Goal: Information Seeking & Learning: Understand process/instructions

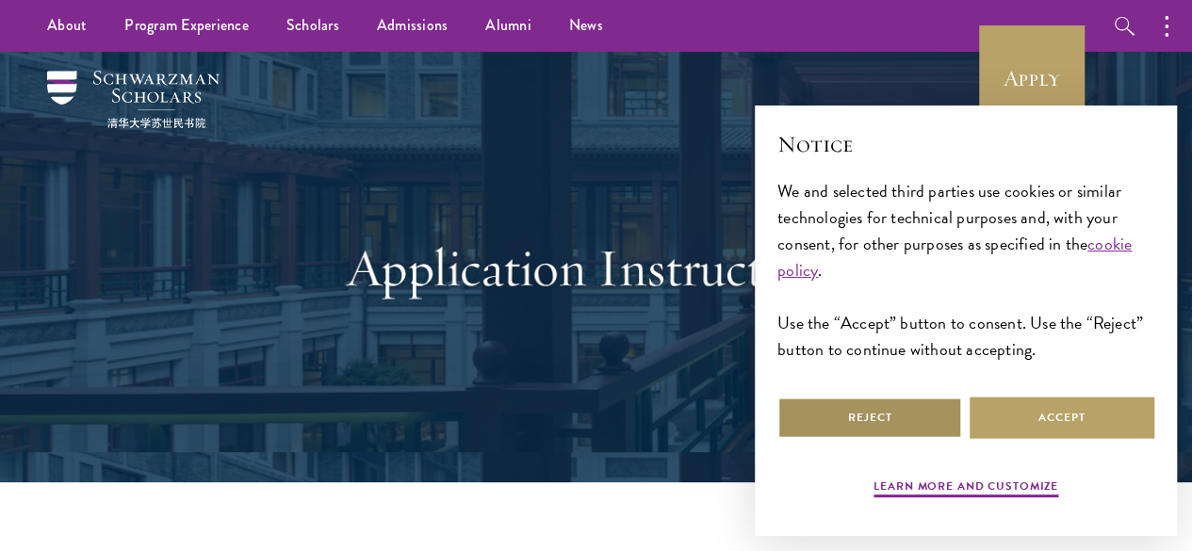
click at [875, 400] on button "Reject" at bounding box center [869, 418] width 185 height 42
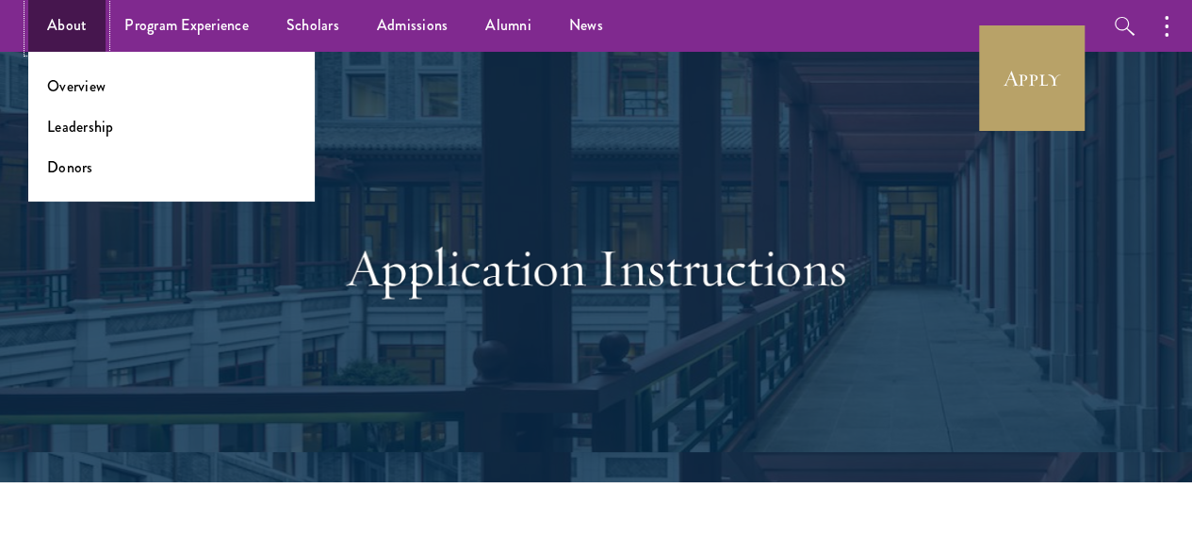
click at [55, 20] on link "About" at bounding box center [66, 26] width 77 height 52
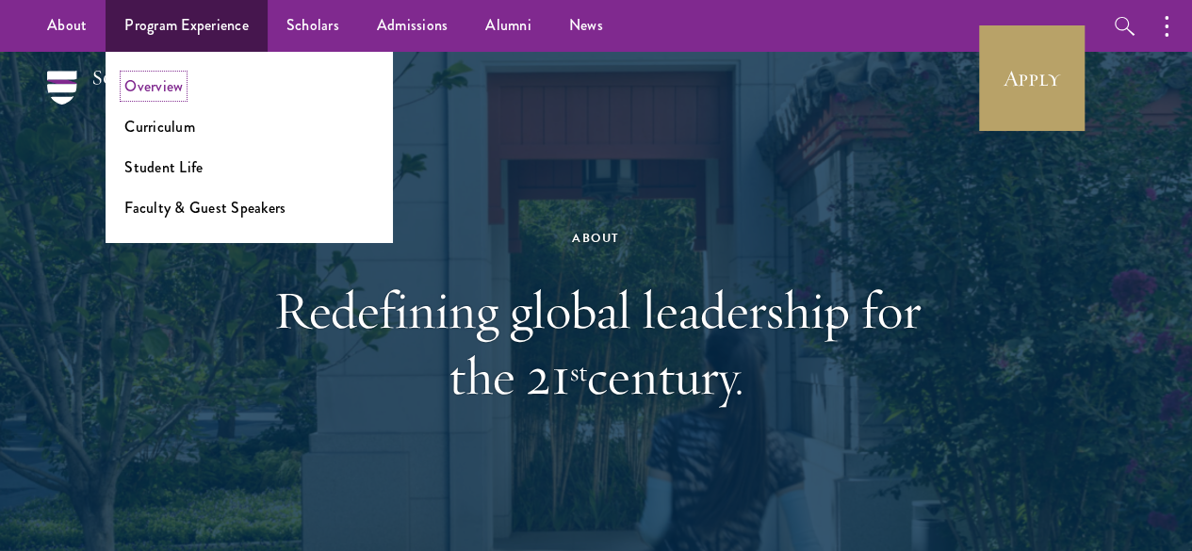
click at [156, 82] on link "Overview" at bounding box center [153, 86] width 58 height 22
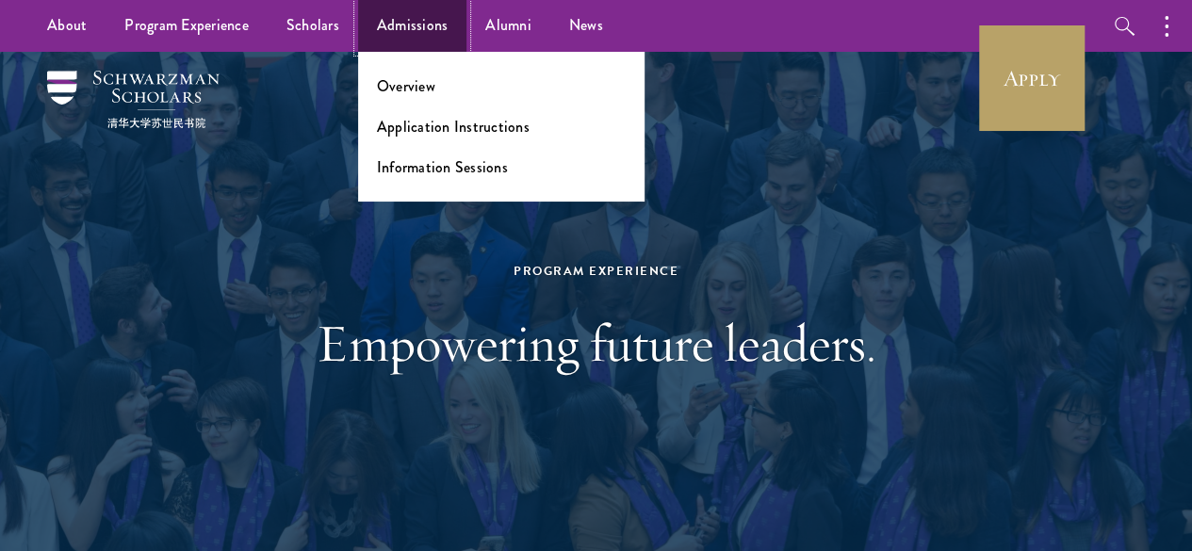
click at [432, 12] on link "Admissions" at bounding box center [412, 26] width 109 height 52
click at [433, 119] on link "Application Instructions" at bounding box center [453, 127] width 153 height 22
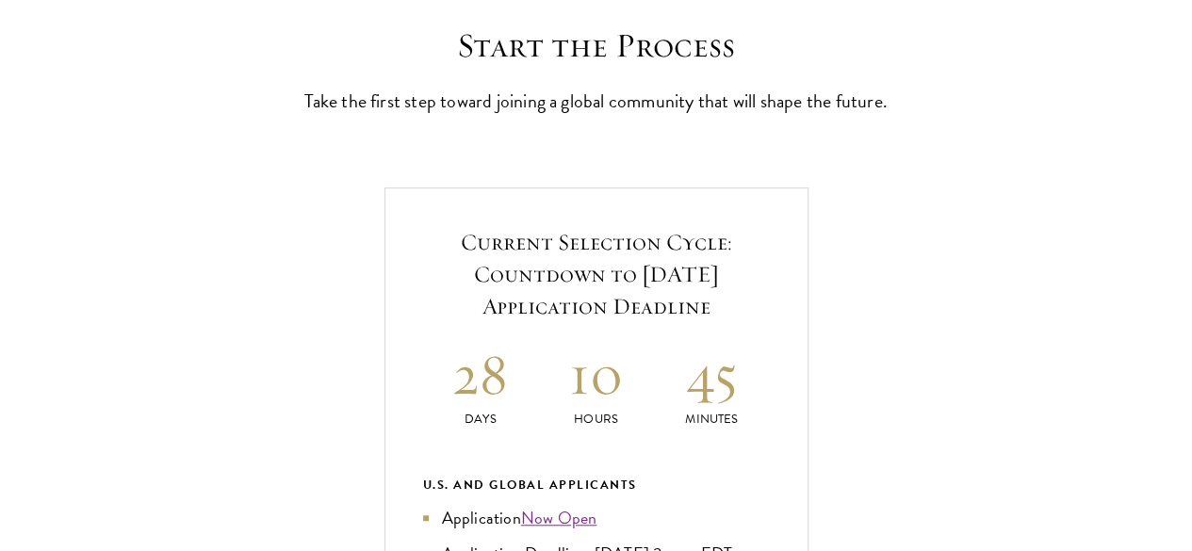
scroll to position [528, 0]
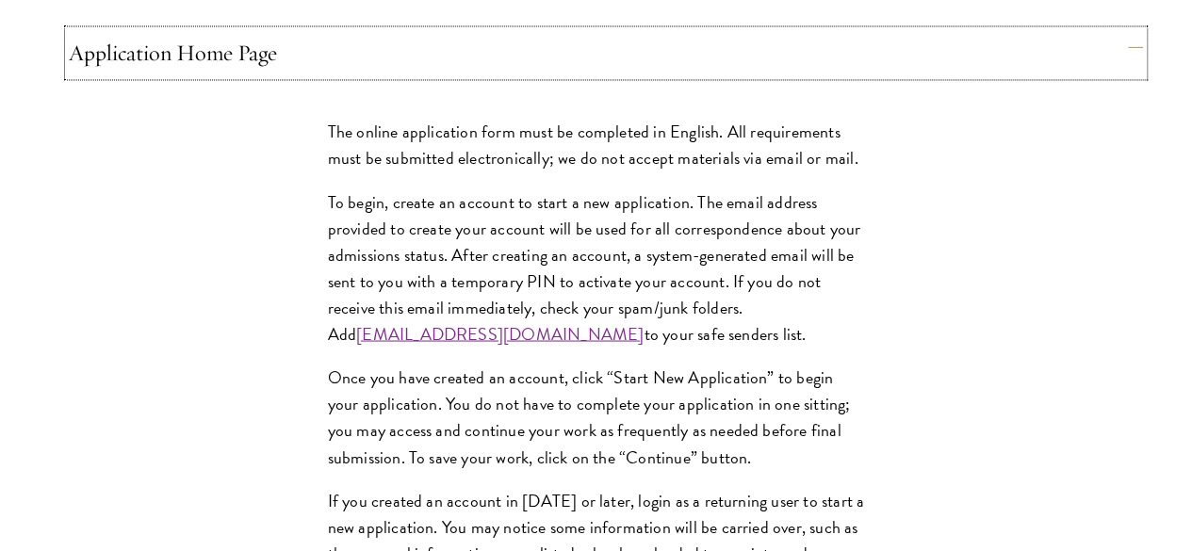
scroll to position [1658, 0]
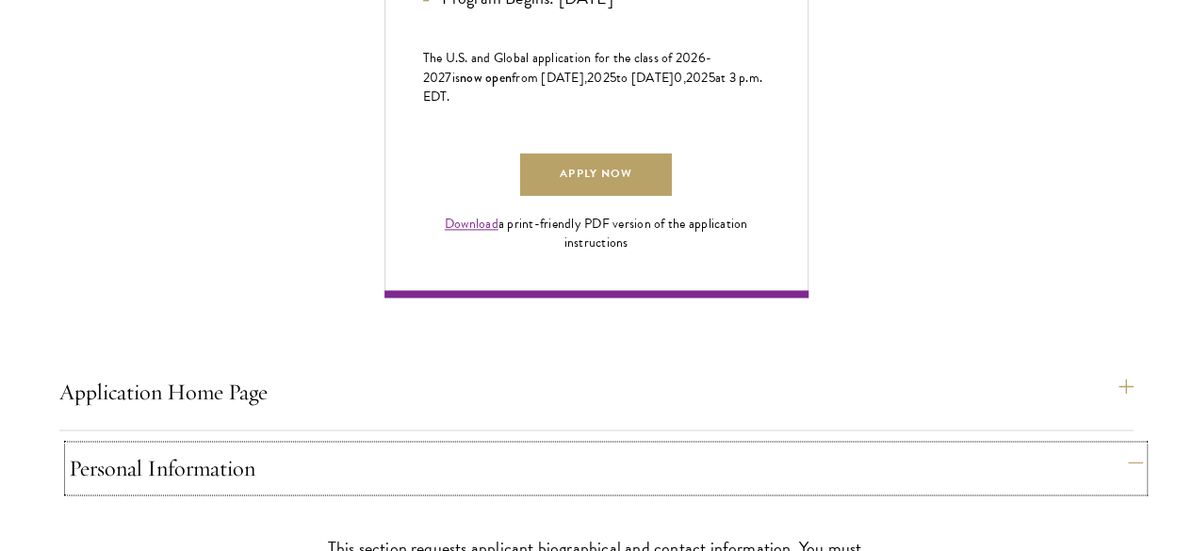
scroll to position [1319, 0]
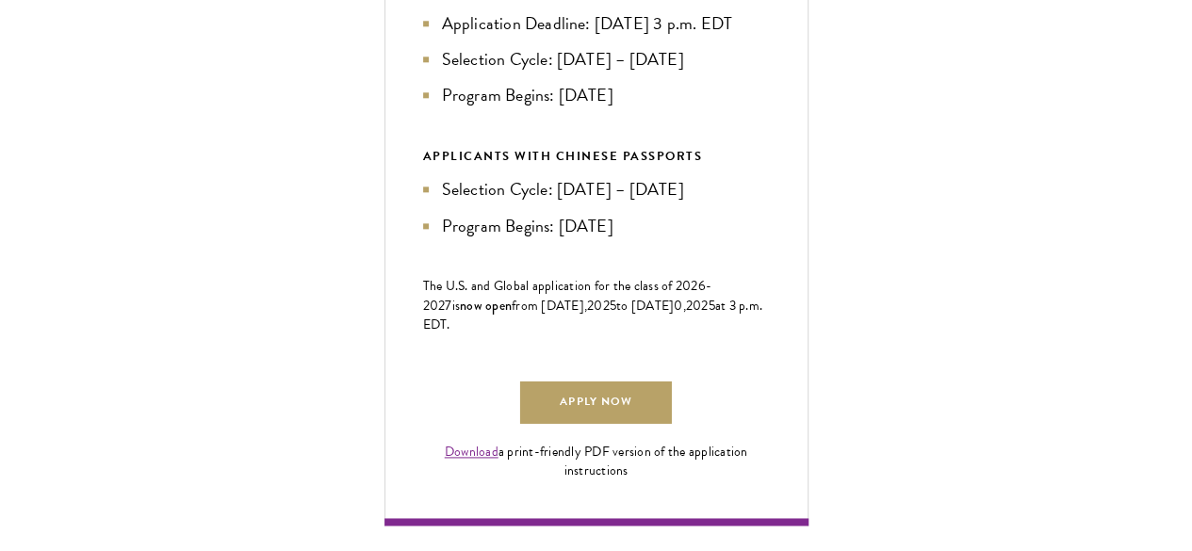
scroll to position [1055, 0]
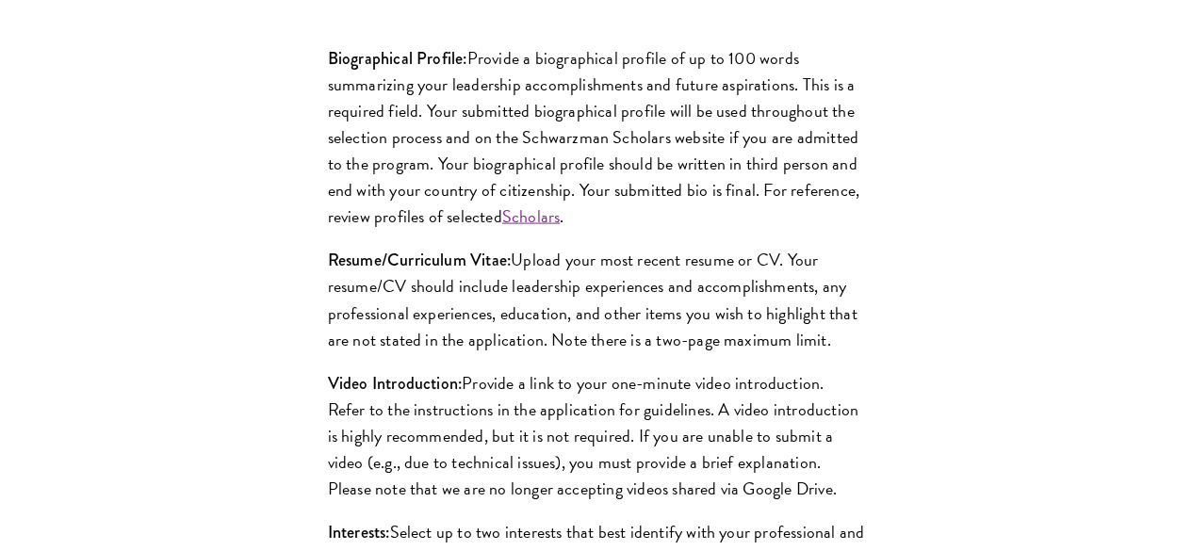
scroll to position [1885, 0]
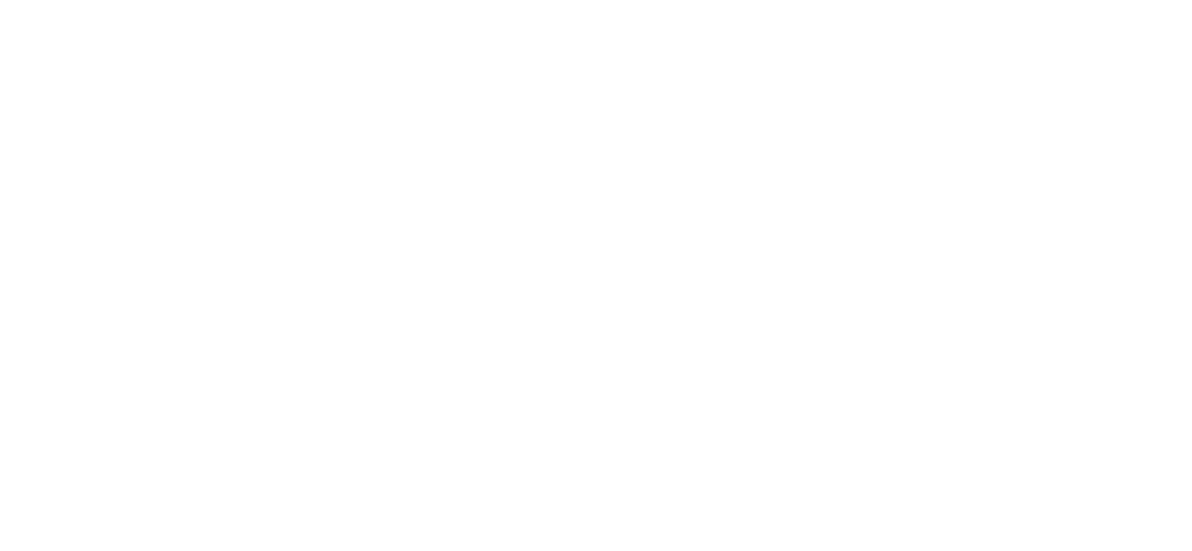
scroll to position [3619, 0]
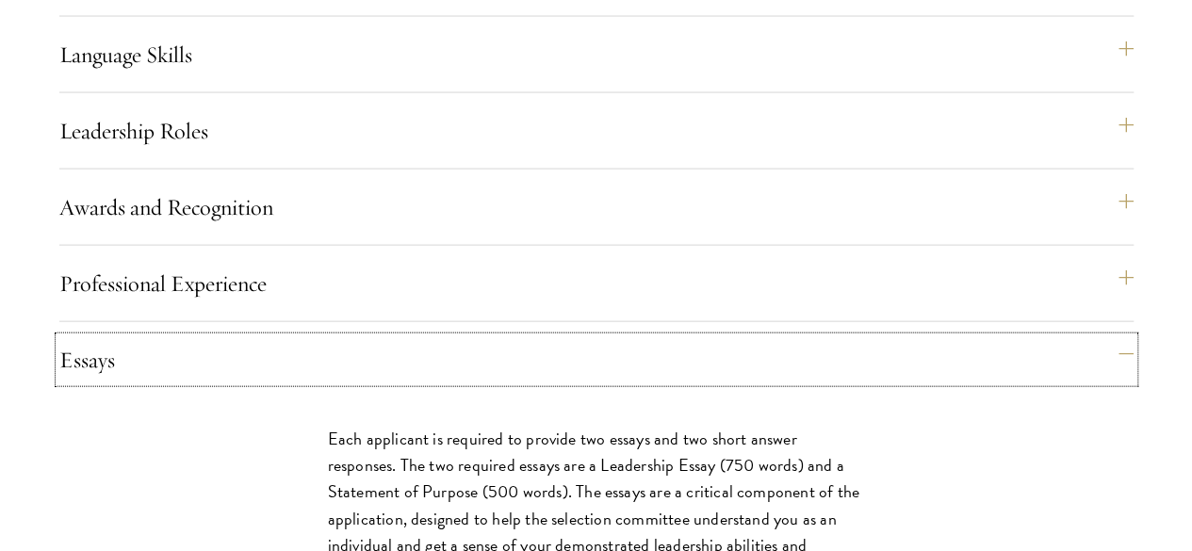
scroll to position [1962, 0]
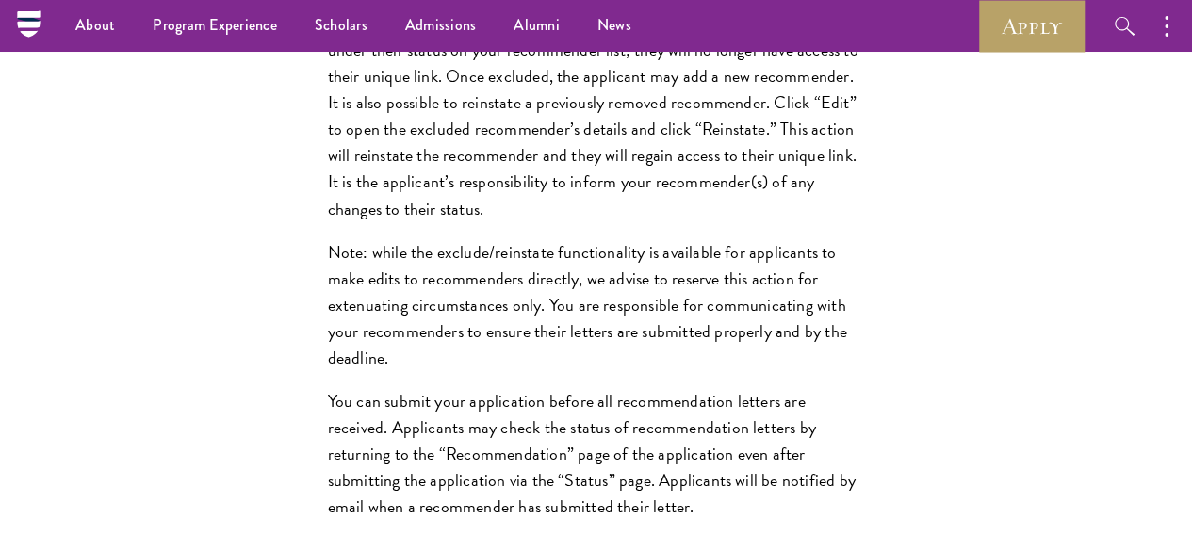
scroll to position [2942, 0]
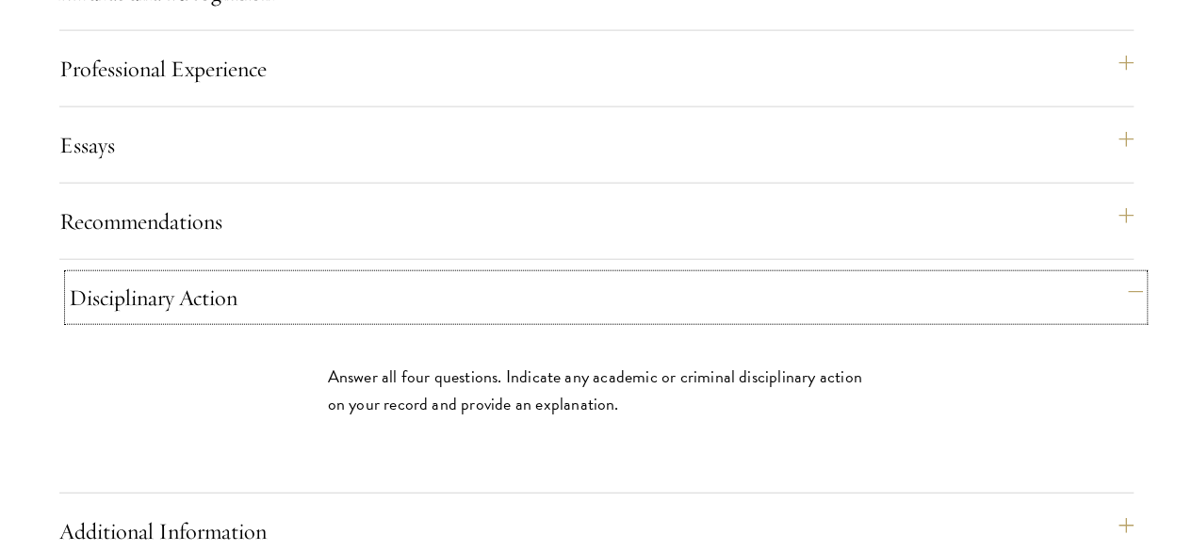
scroll to position [2226, 0]
